Goal: Information Seeking & Learning: Learn about a topic

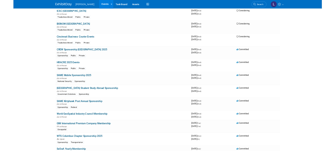
scroll to position [3896, 0]
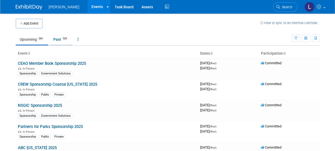
click at [54, 39] on link "Past 529" at bounding box center [60, 39] width 23 height 10
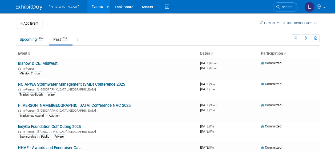
scroll to position [4964, 0]
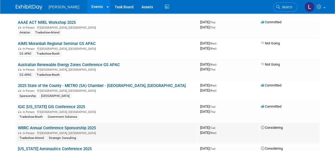
click at [84, 125] on link "WRRC Annual Conference Sponsorship 2025" at bounding box center [57, 127] width 78 height 5
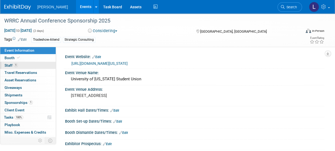
click at [29, 65] on link "1 Staff 1" at bounding box center [28, 65] width 56 height 7
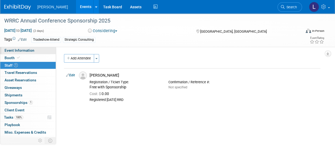
click at [24, 52] on span "Event Information" at bounding box center [20, 50] width 30 height 4
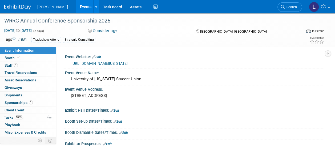
click at [123, 63] on link "[URL][DOMAIN_NAME][US_STATE]" at bounding box center [100, 63] width 56 height 4
